Goal: Check status: Check status

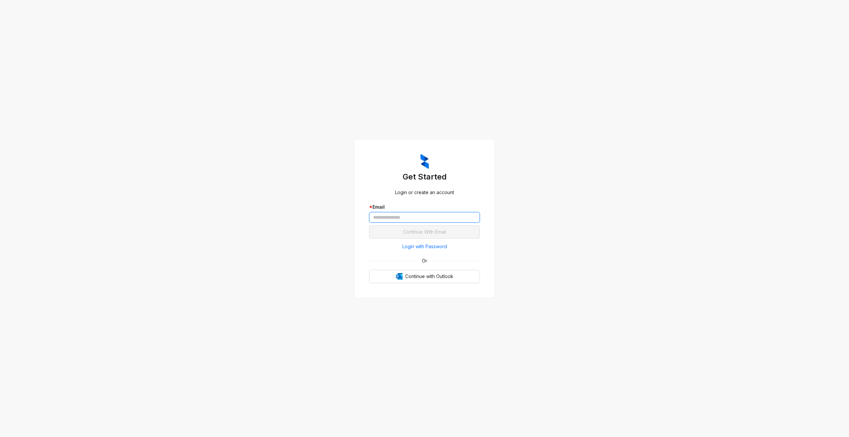
click at [415, 220] on input "text" at bounding box center [424, 217] width 111 height 11
type input "**********"
click at [411, 233] on span "Continue With Email" at bounding box center [424, 231] width 43 height 7
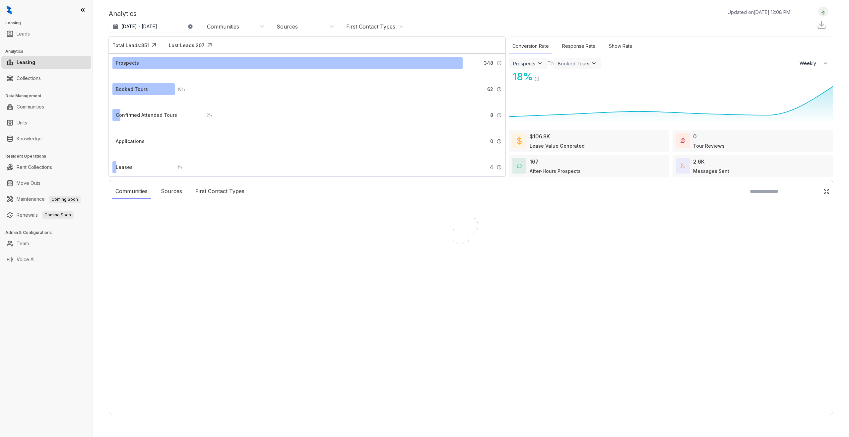
select select "******"
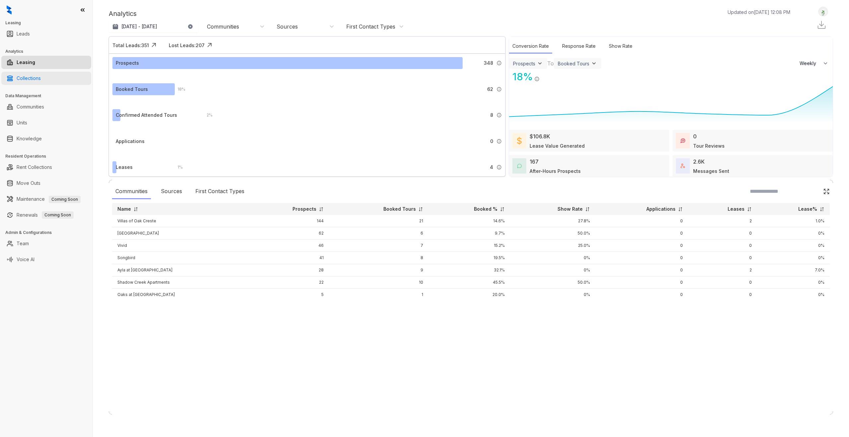
click at [19, 78] on link "Collections" at bounding box center [29, 78] width 24 height 13
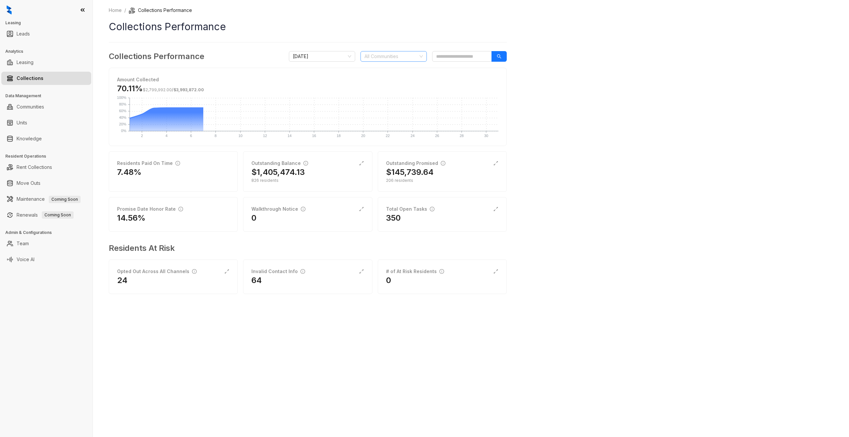
click at [389, 58] on div at bounding box center [390, 56] width 57 height 9
click at [368, 146] on div "Songbird" at bounding box center [394, 146] width 56 height 7
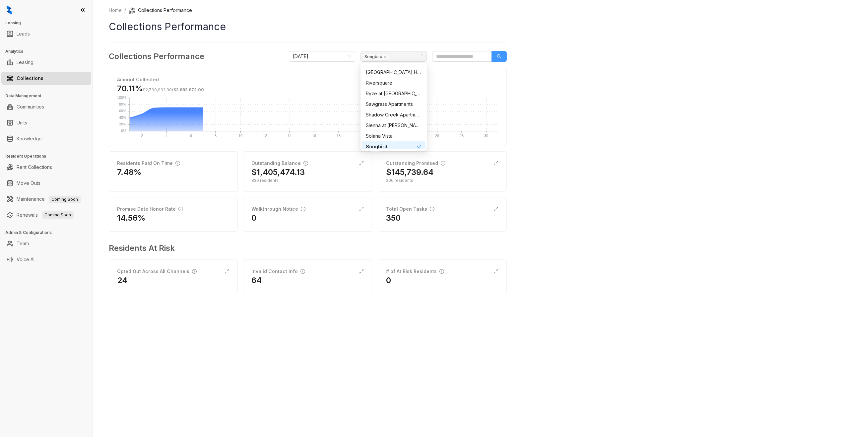
click at [502, 55] on button "button" at bounding box center [498, 56] width 15 height 11
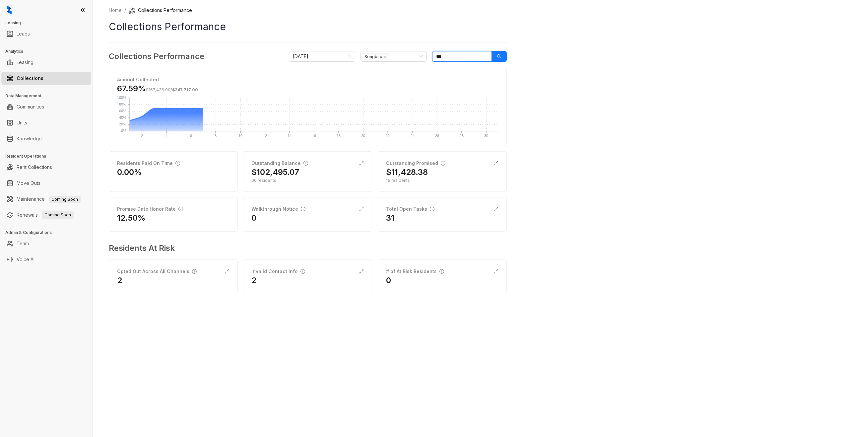
type input "***"
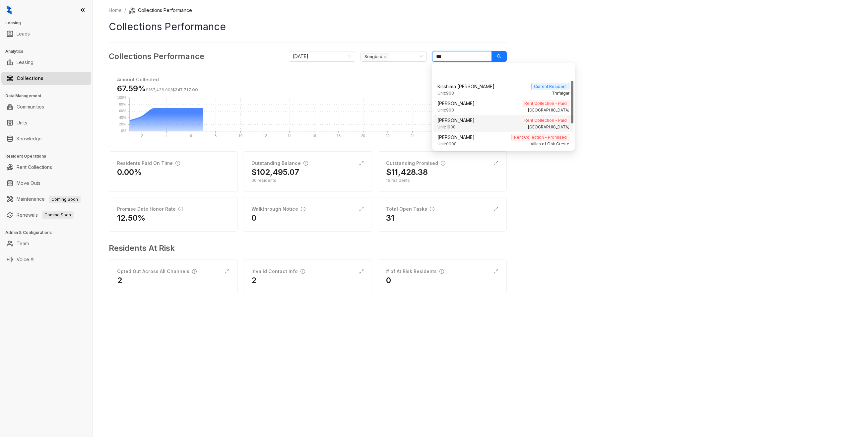
scroll to position [66, 0]
click at [493, 126] on div "Unit: 0908 Songbird" at bounding box center [503, 128] width 132 height 6
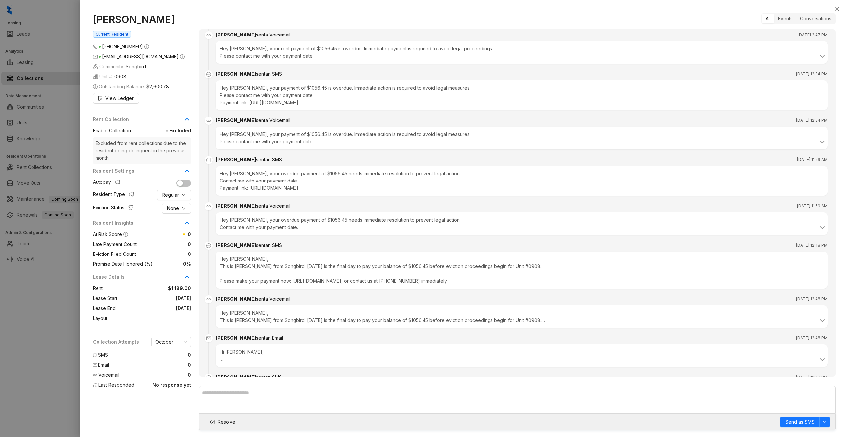
scroll to position [1794, 0]
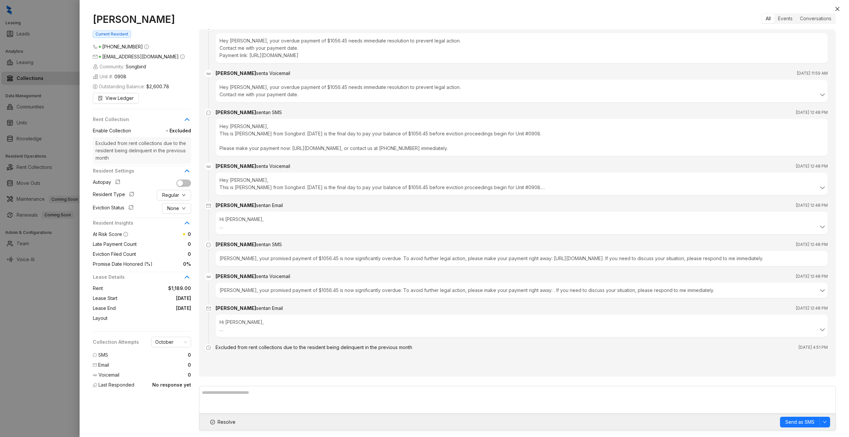
click at [185, 119] on icon at bounding box center [187, 119] width 8 height 8
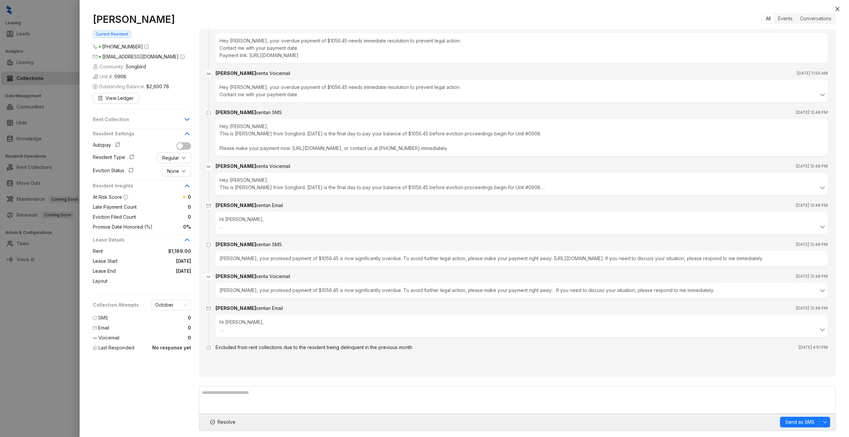
click at [185, 119] on icon at bounding box center [187, 119] width 8 height 8
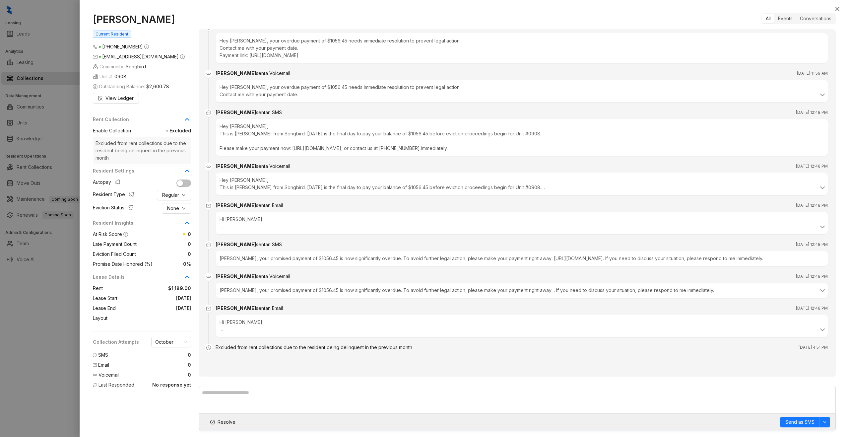
click at [176, 132] on span "Excluded" at bounding box center [161, 130] width 60 height 7
click at [237, 399] on textarea at bounding box center [517, 399] width 636 height 28
click at [824, 420] on icon "down" at bounding box center [824, 422] width 4 height 4
click at [668, 359] on div "Excluded from rent collections due to the resident being delinquent in the prev…" at bounding box center [521, 351] width 612 height 16
drag, startPoint x: 277, startPoint y: 391, endPoint x: 213, endPoint y: 391, distance: 64.6
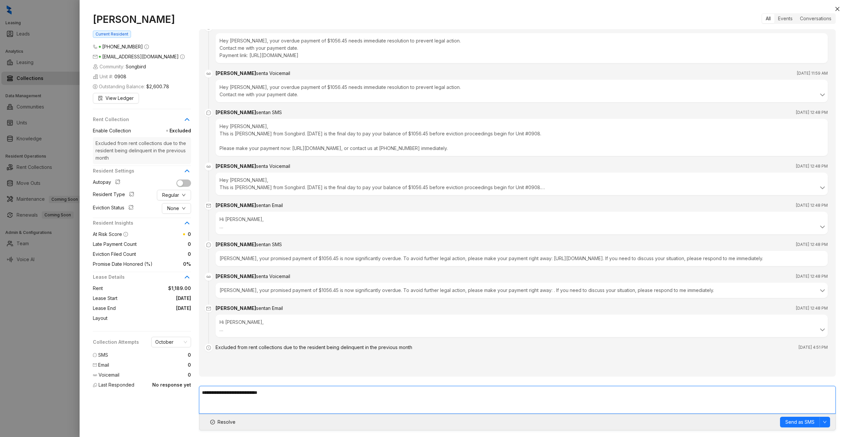
click at [213, 391] on textarea "**********" at bounding box center [517, 399] width 636 height 28
type textarea "*"
click at [836, 10] on icon "close" at bounding box center [837, 9] width 4 height 4
